Goal: Navigation & Orientation: Find specific page/section

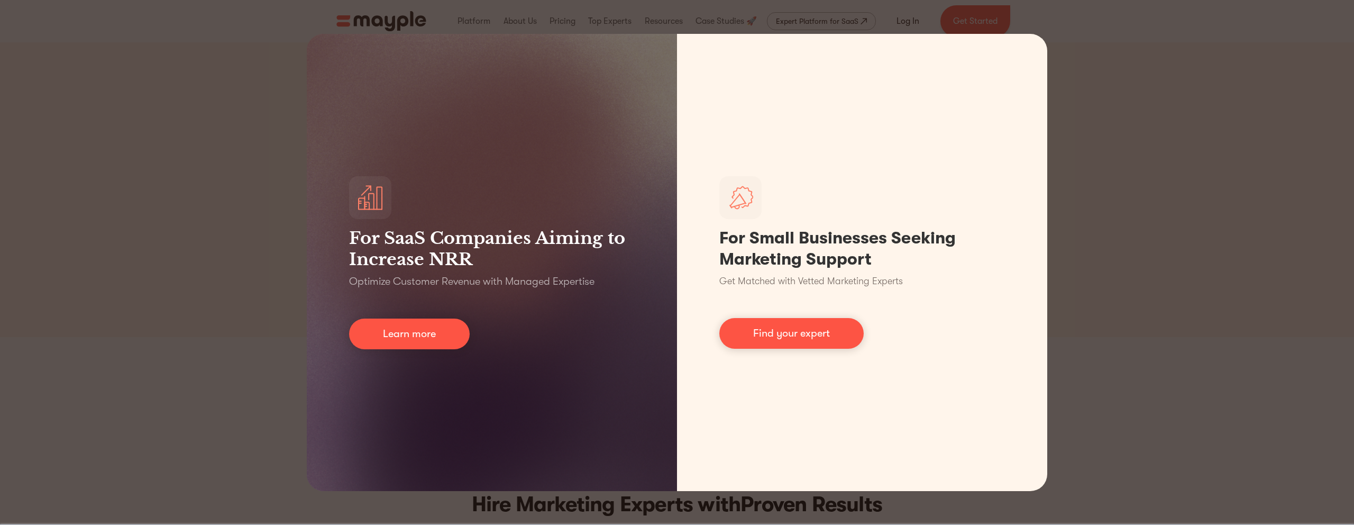
click at [213, 286] on div "For SaaS Companies Aiming to Increase NRR Optimize Customer Revenue with Manage…" at bounding box center [677, 262] width 1354 height 525
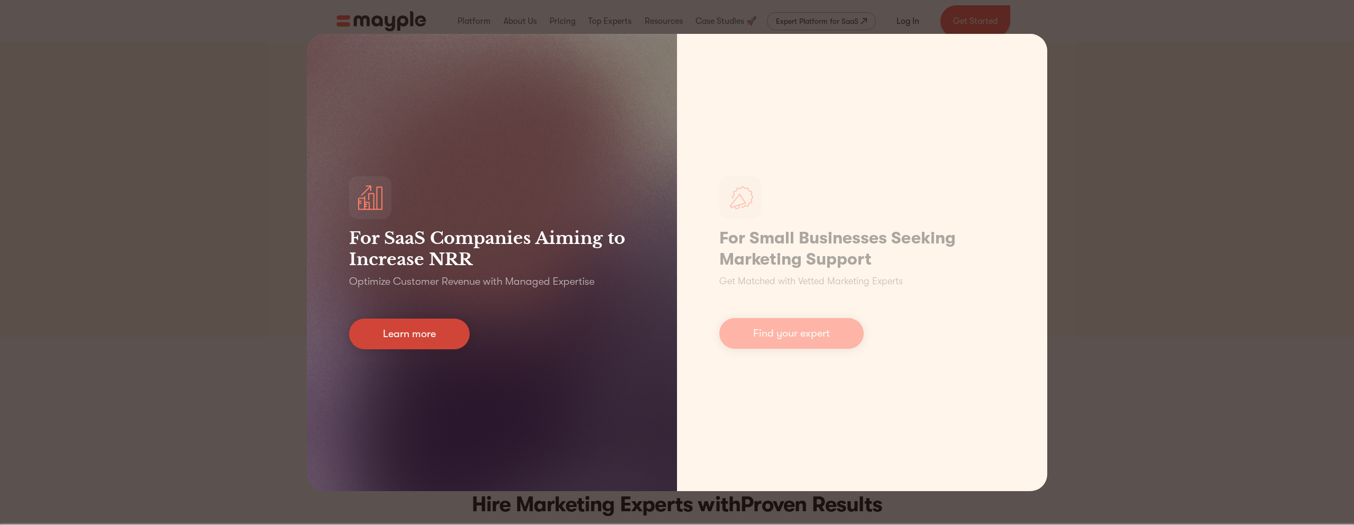
click at [427, 342] on link "Learn more" at bounding box center [409, 333] width 121 height 31
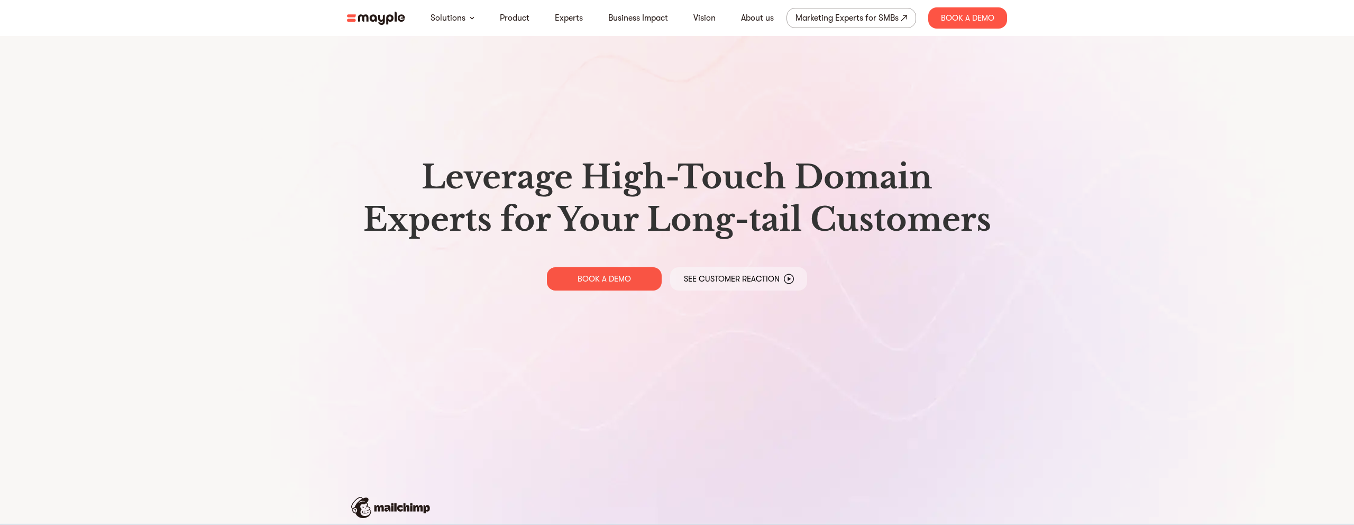
click at [388, 20] on img at bounding box center [376, 18] width 58 height 13
click at [387, 18] on img at bounding box center [376, 18] width 58 height 13
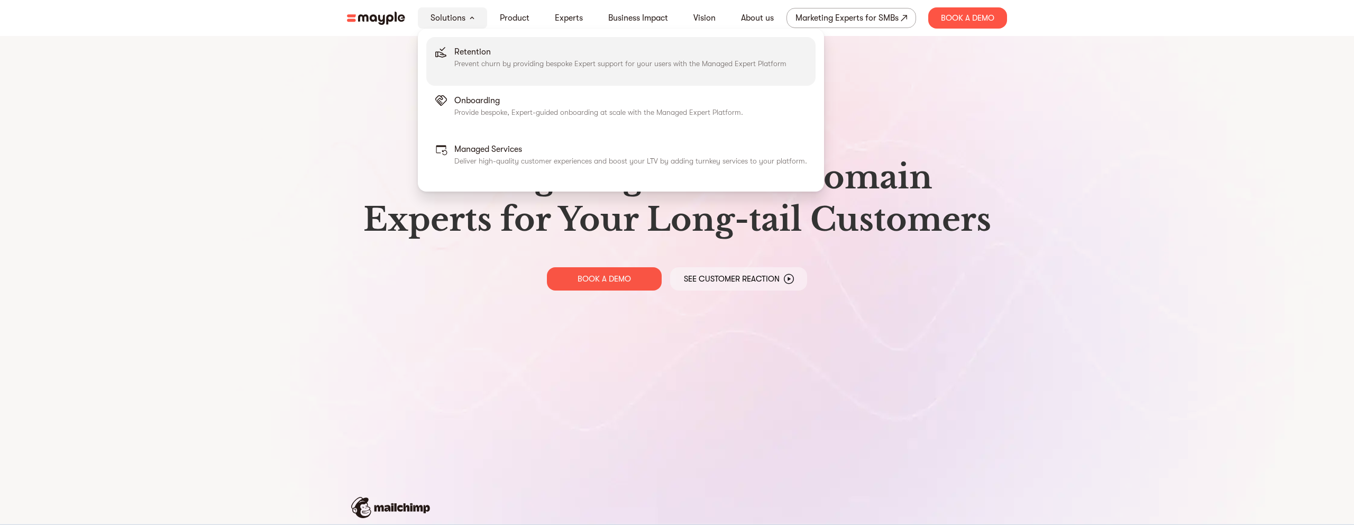
click at [505, 54] on p "Retention" at bounding box center [620, 51] width 332 height 13
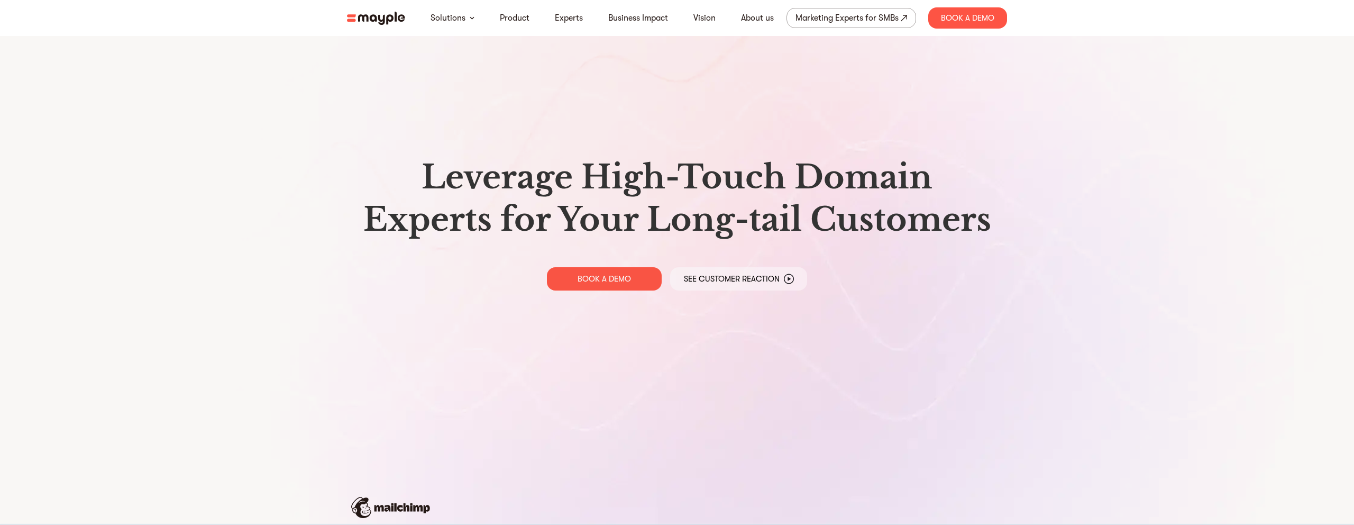
click at [387, 16] on img at bounding box center [376, 18] width 58 height 13
